Goal: Information Seeking & Learning: Find specific fact

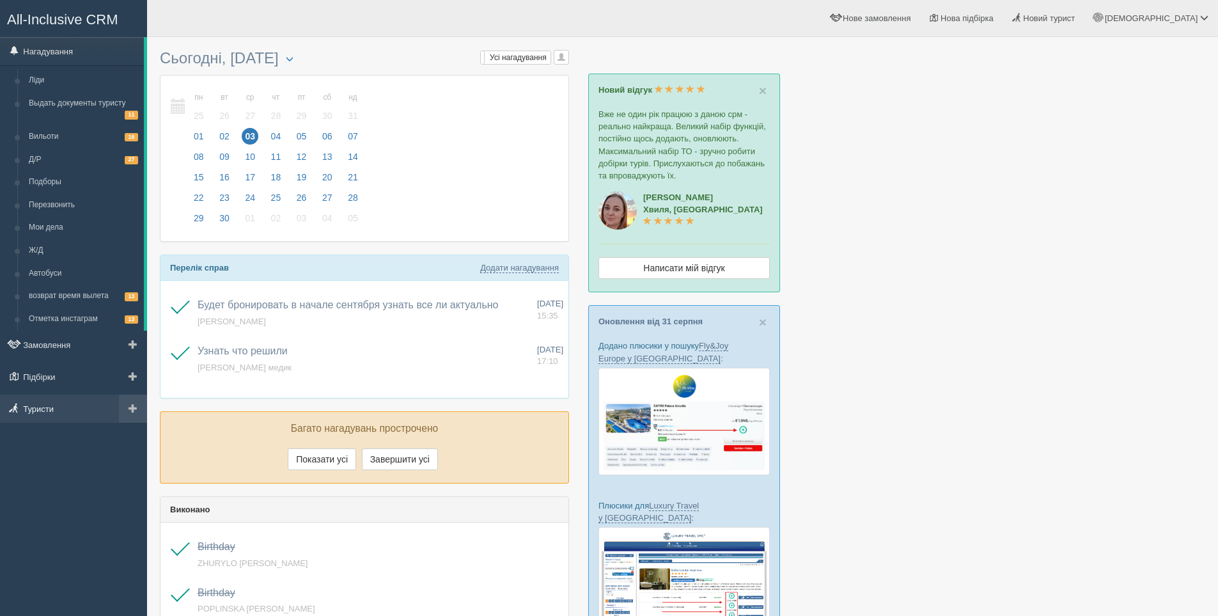
scroll to position [131, 0]
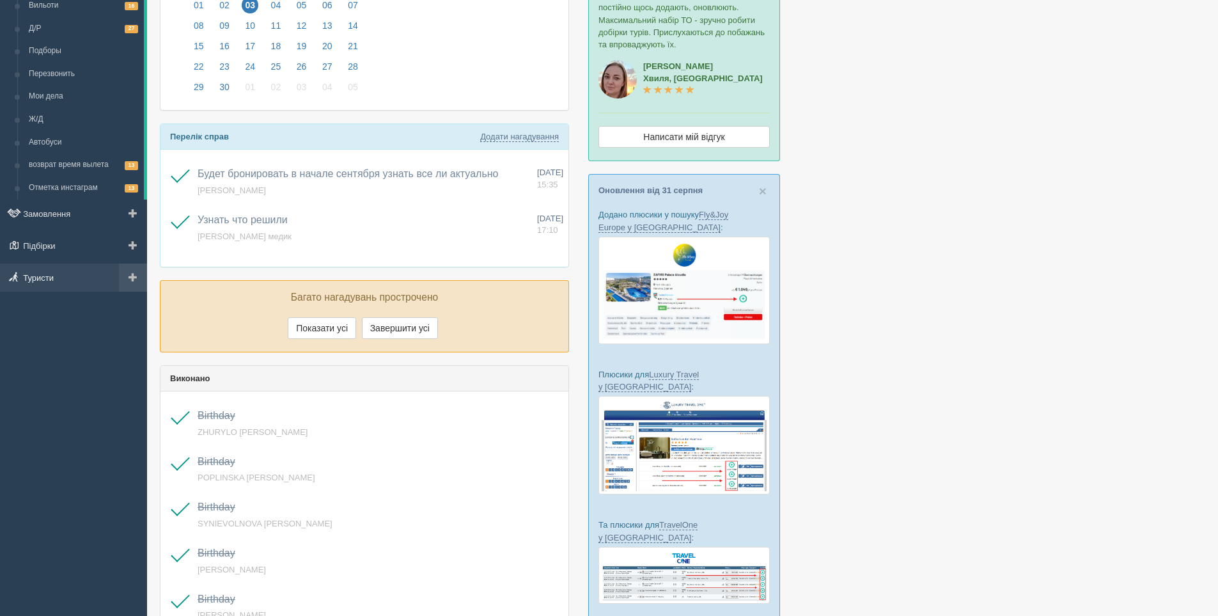
click at [38, 274] on link "Туристи" at bounding box center [73, 277] width 147 height 28
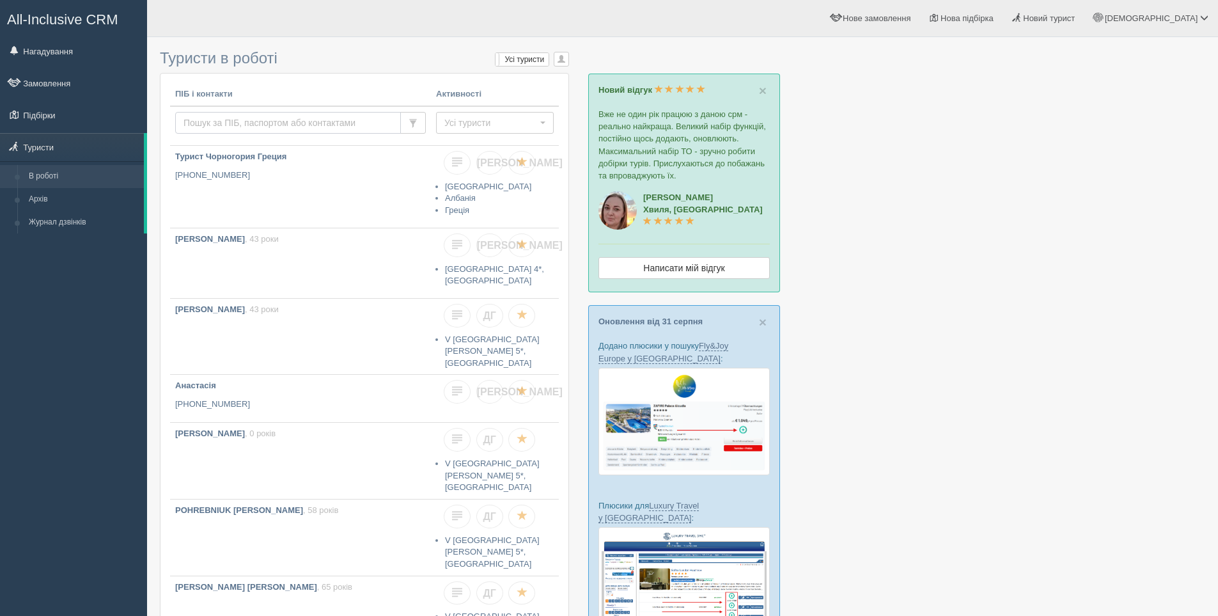
click at [215, 126] on input "text" at bounding box center [288, 123] width 226 height 22
type input "І"
type input "[PERSON_NAME]"
click at [462, 124] on span "Усі туристи" at bounding box center [490, 122] width 93 height 13
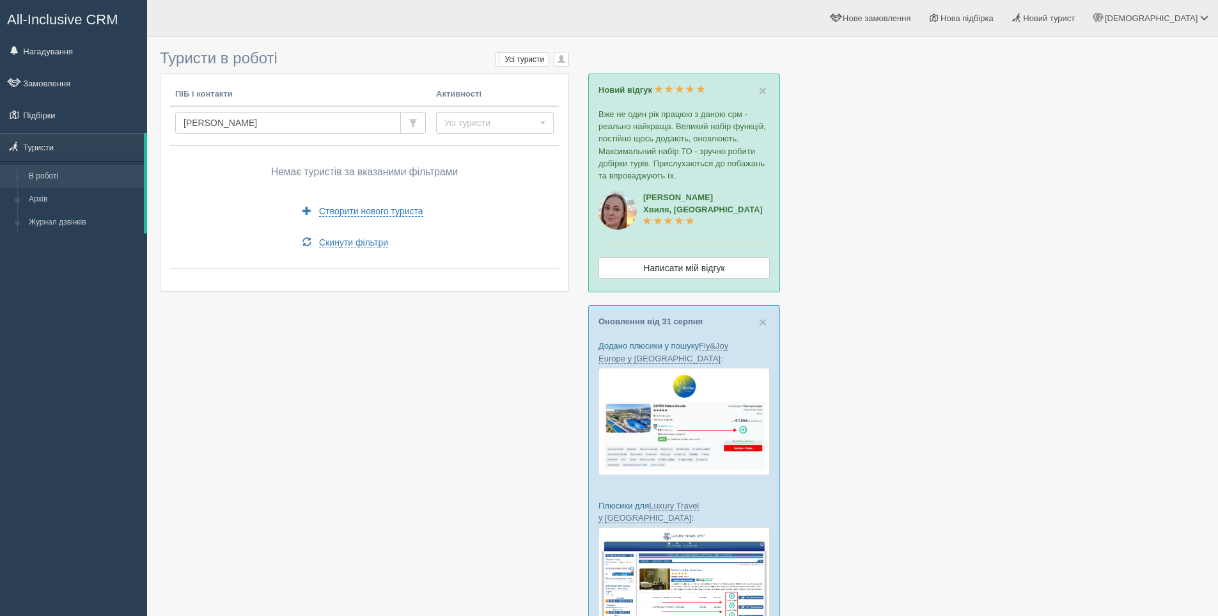
drag, startPoint x: 274, startPoint y: 123, endPoint x: 178, endPoint y: 120, distance: 95.3
click at [178, 120] on input "[PERSON_NAME]" at bounding box center [288, 123] width 226 height 22
click at [295, 122] on input "Stepanian Ryben" at bounding box center [288, 123] width 226 height 22
click at [237, 123] on input "[PERSON_NAME]" at bounding box center [288, 123] width 226 height 22
type input "Stepanian Ruben"
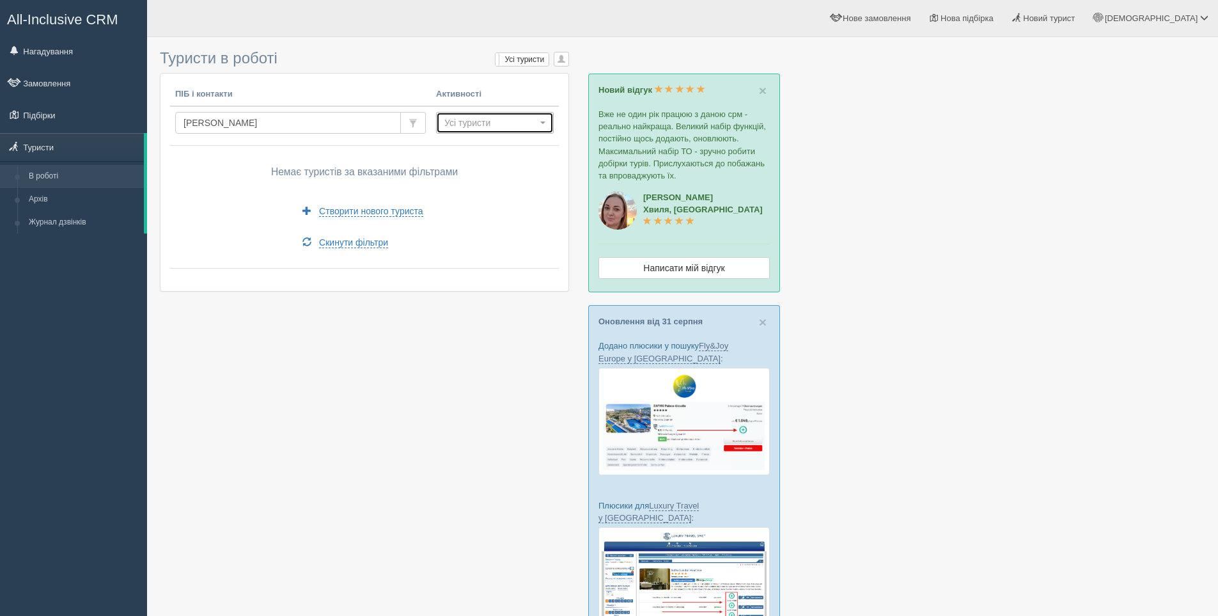
click at [483, 116] on span "Усі туристи" at bounding box center [490, 122] width 93 height 13
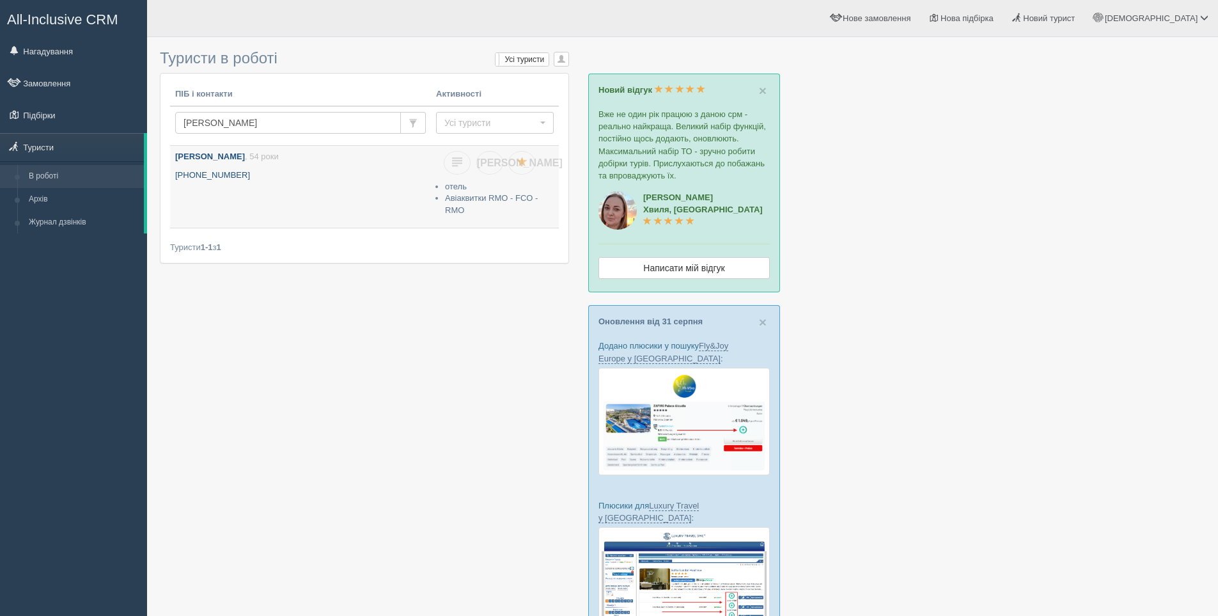
click at [253, 164] on link "Степанян Рубен Едуардович , 54 роки +380 96 672 1000" at bounding box center [300, 187] width 261 height 82
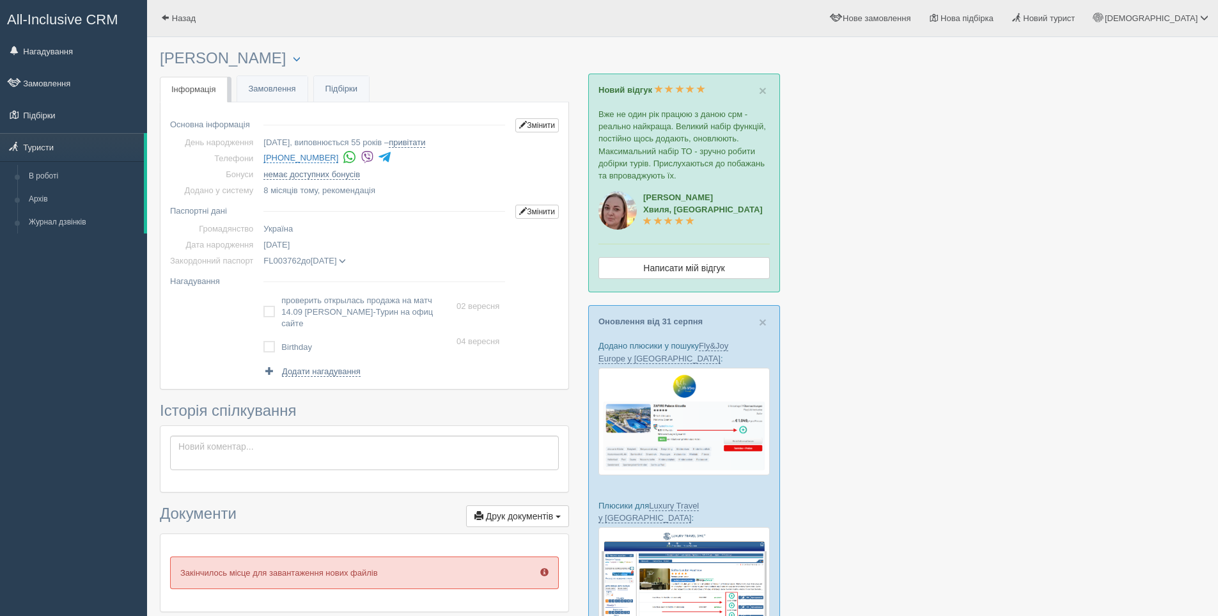
click at [333, 366] on span "Додати нагадування" at bounding box center [321, 371] width 79 height 10
select select "12"
select select "20"
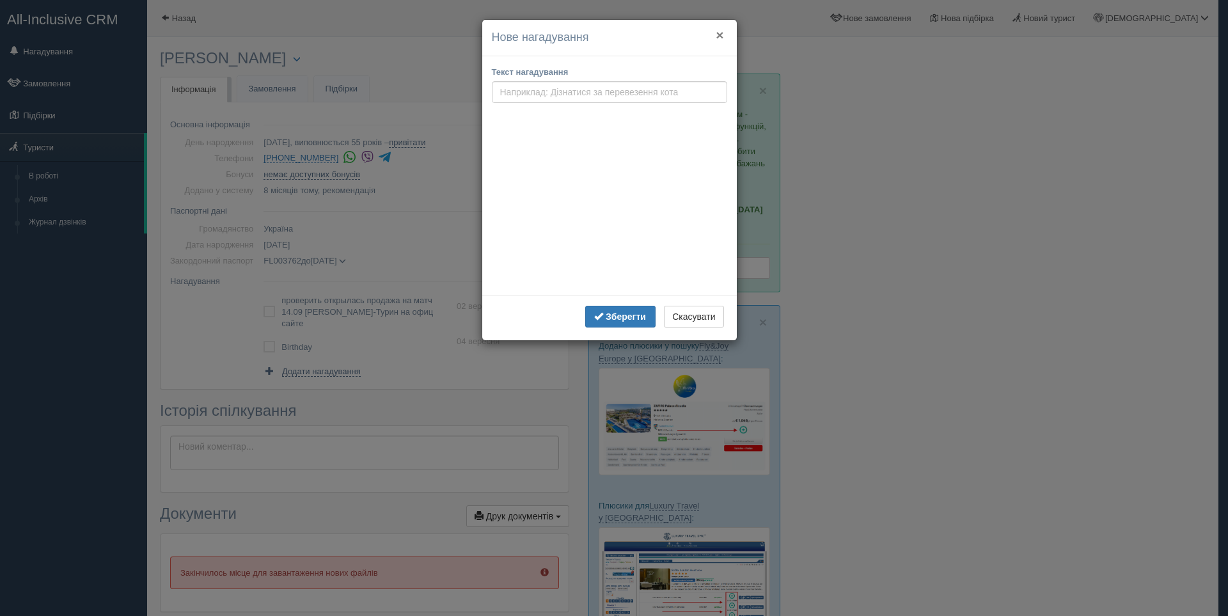
click at [721, 32] on button "×" at bounding box center [719, 34] width 8 height 13
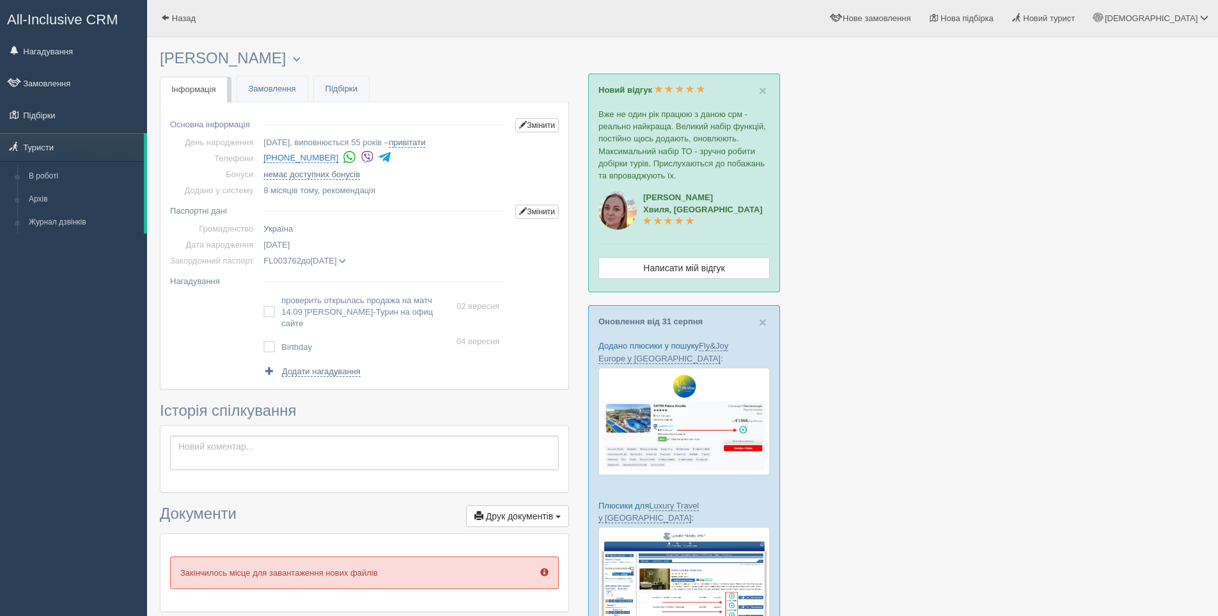
click at [346, 263] on span at bounding box center [342, 261] width 7 height 7
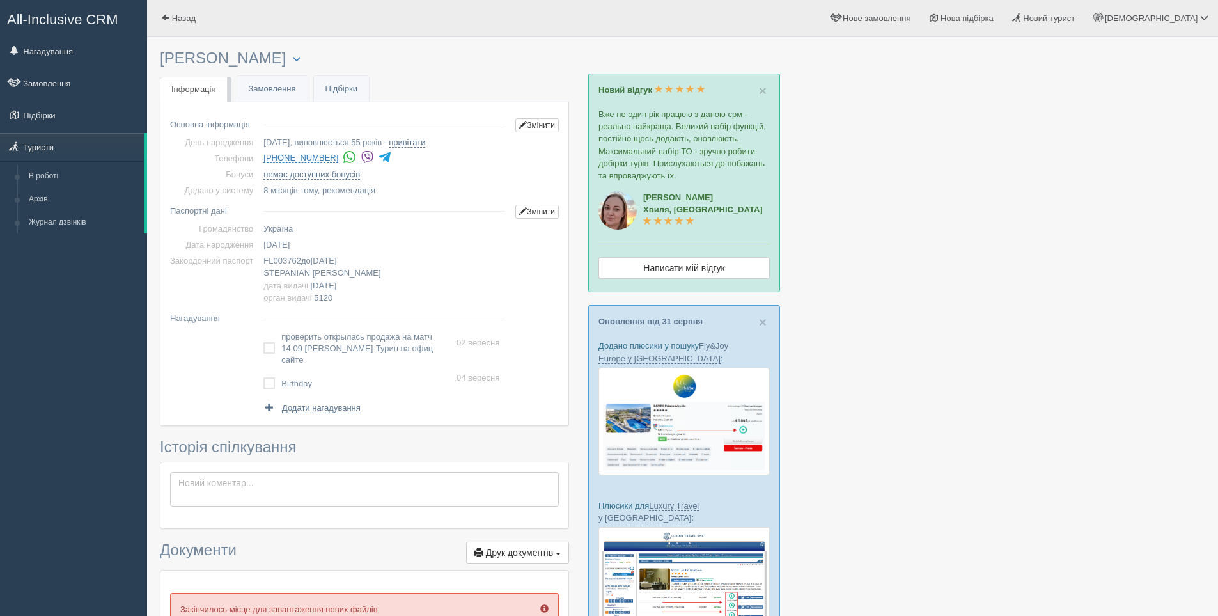
drag, startPoint x: 309, startPoint y: 248, endPoint x: 263, endPoint y: 250, distance: 45.4
click at [263, 250] on td "04.09.1970" at bounding box center [384, 245] width 252 height 16
copy span "04.09.1970"
click at [259, 90] on link "Замовлення" at bounding box center [272, 89] width 70 height 26
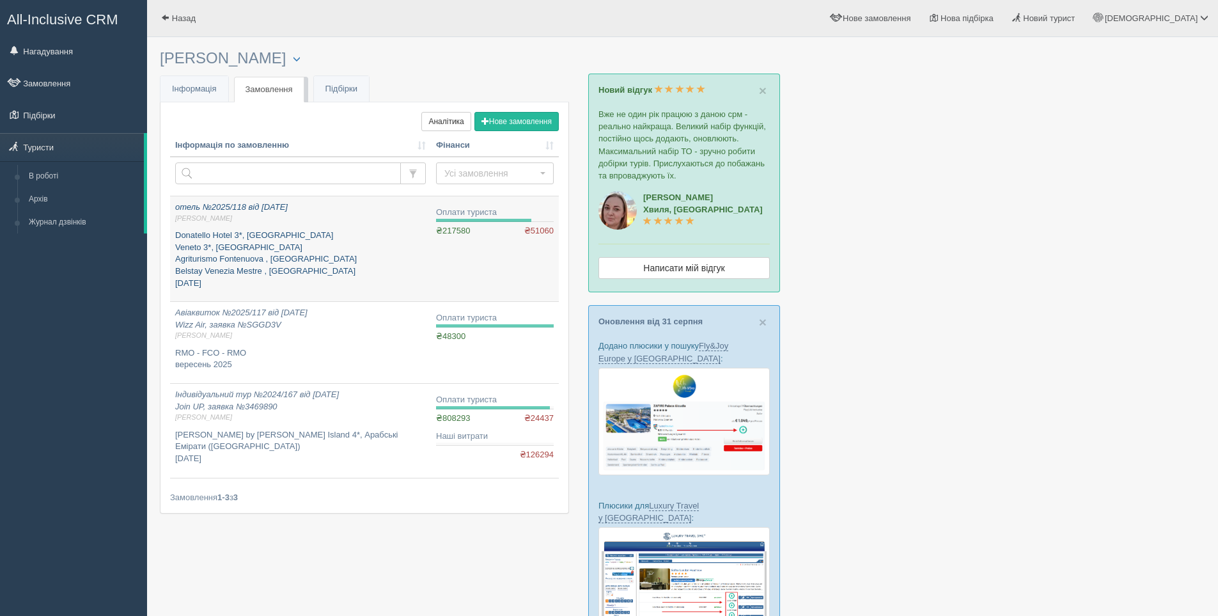
click at [295, 251] on p "Donatello Hotel 3*, Італія Veneto 3*, Італія Agriturismo Fontenuova , Італія Be…" at bounding box center [300, 259] width 251 height 59
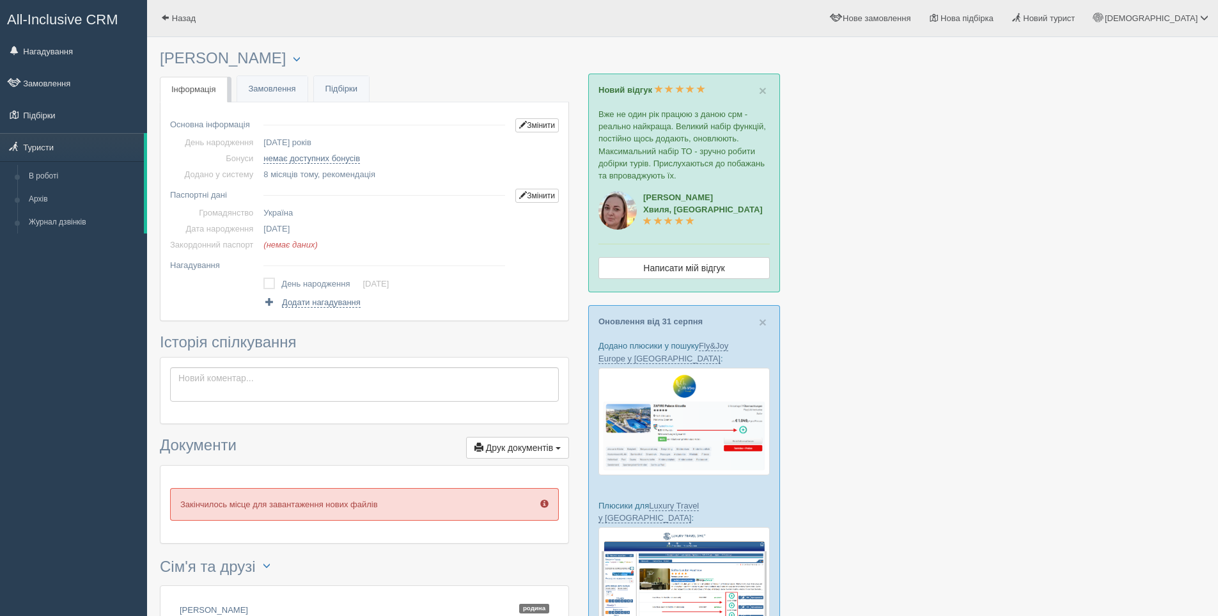
click at [432, 240] on td "(немає даних)" at bounding box center [384, 245] width 252 height 16
drag, startPoint x: 342, startPoint y: 254, endPoint x: 308, endPoint y: 233, distance: 40.5
click at [341, 253] on td at bounding box center [384, 263] width 252 height 20
drag, startPoint x: 309, startPoint y: 228, endPoint x: 263, endPoint y: 230, distance: 46.7
click at [263, 230] on td "06.11.1989" at bounding box center [384, 229] width 252 height 16
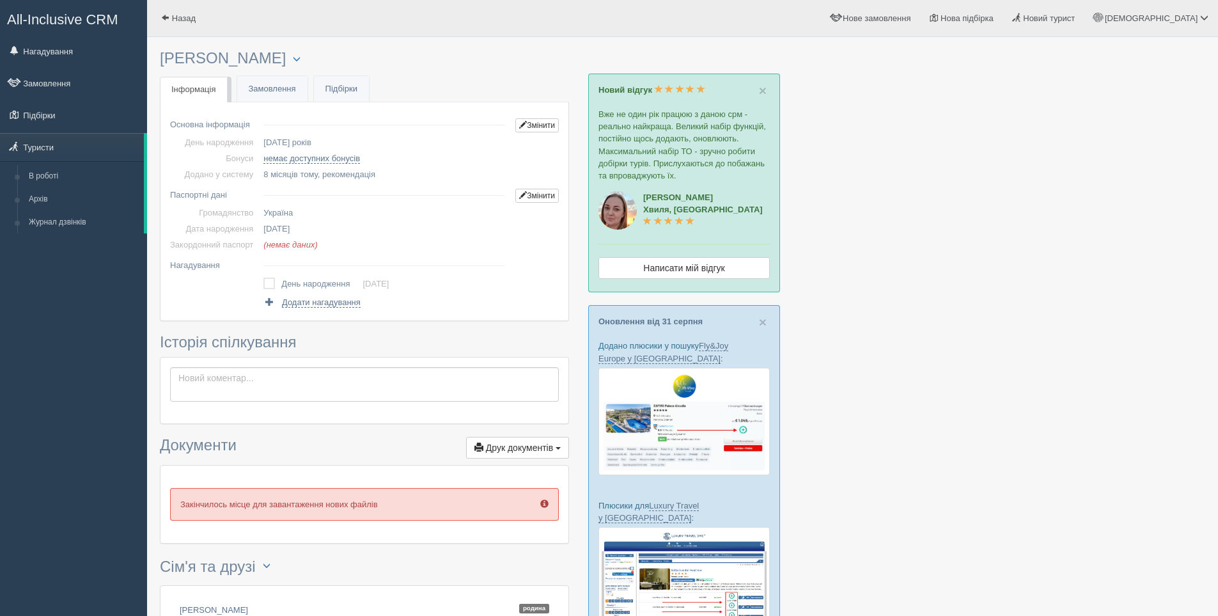
copy span "06.11.1989"
click at [350, 248] on span at bounding box center [346, 245] width 7 height 7
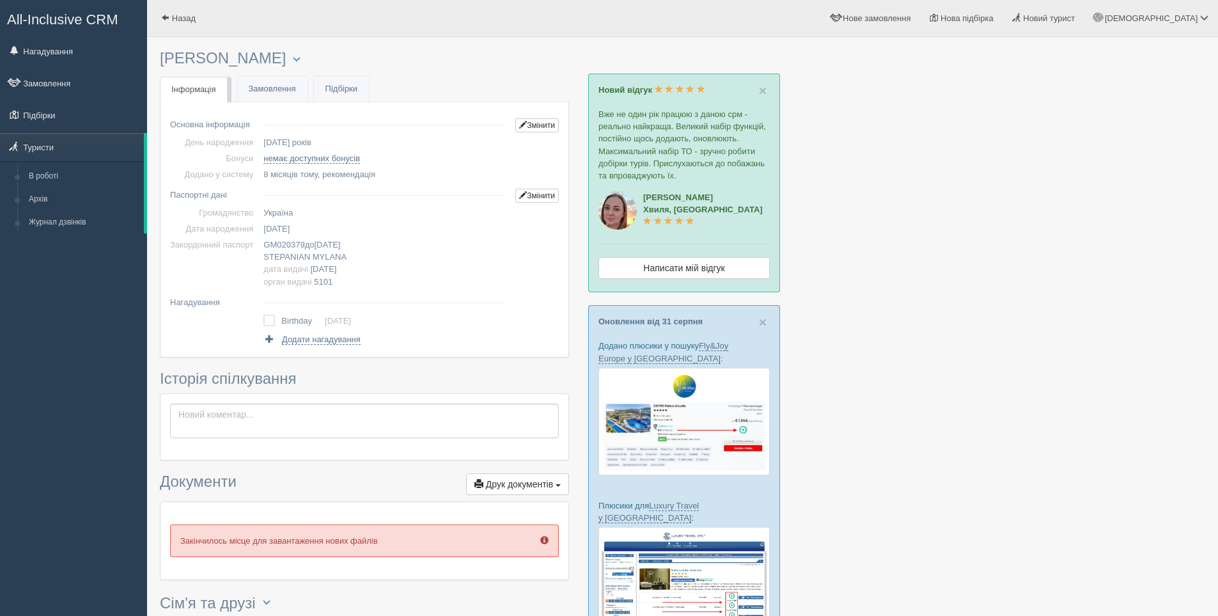
click at [353, 257] on td "GM020379 до 08.07.2029 STEPANIAN MYLANA дата видачі 08.07.2025 орган видачі 5101" at bounding box center [384, 263] width 252 height 52
drag, startPoint x: 353, startPoint y: 256, endPoint x: 262, endPoint y: 256, distance: 91.4
click at [260, 257] on td "GM020379 до 08.07.2029 STEPANIAN MYLANA дата видачі 08.07.2025 орган видачі 5101" at bounding box center [384, 263] width 252 height 52
copy span "STEPANIAN MYLANA"
